Goal: Check status: Check status

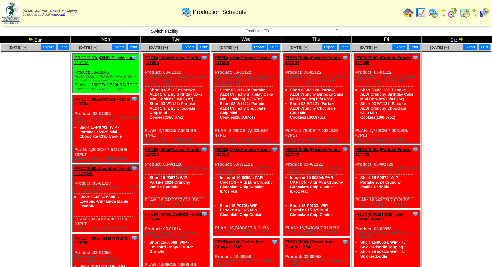
click at [30, 39] on img at bounding box center [30, 39] width 5 height 5
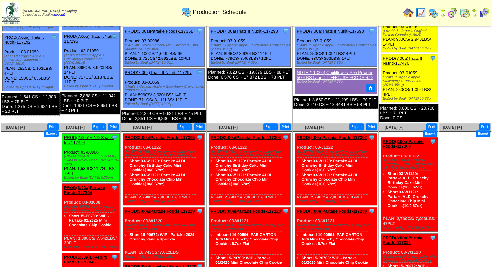
scroll to position [194, 0]
